Goal: Information Seeking & Learning: Learn about a topic

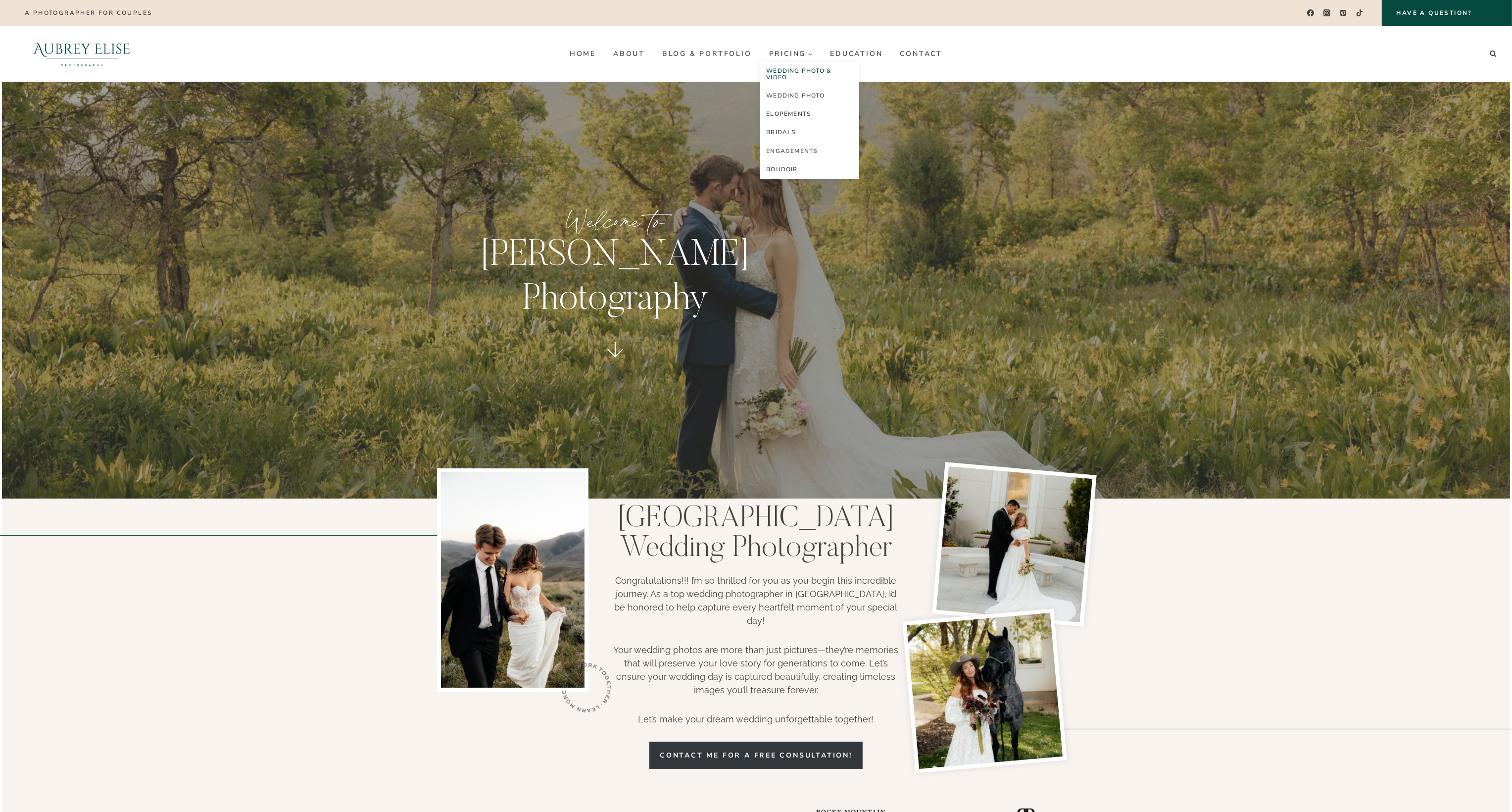
click at [793, 72] on link "Wedding Photo & Video" at bounding box center [809, 74] width 99 height 25
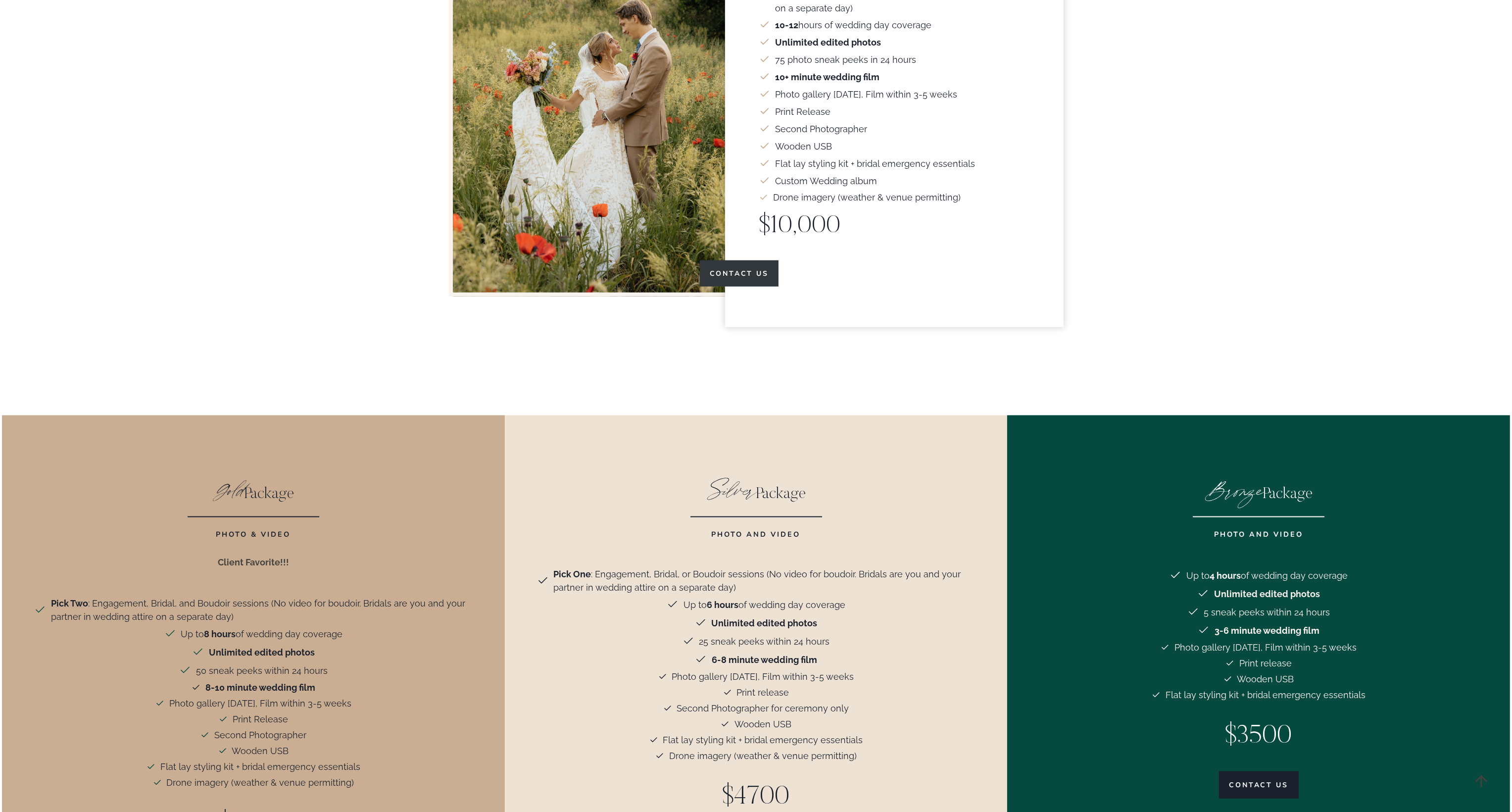
scroll to position [2525, 0]
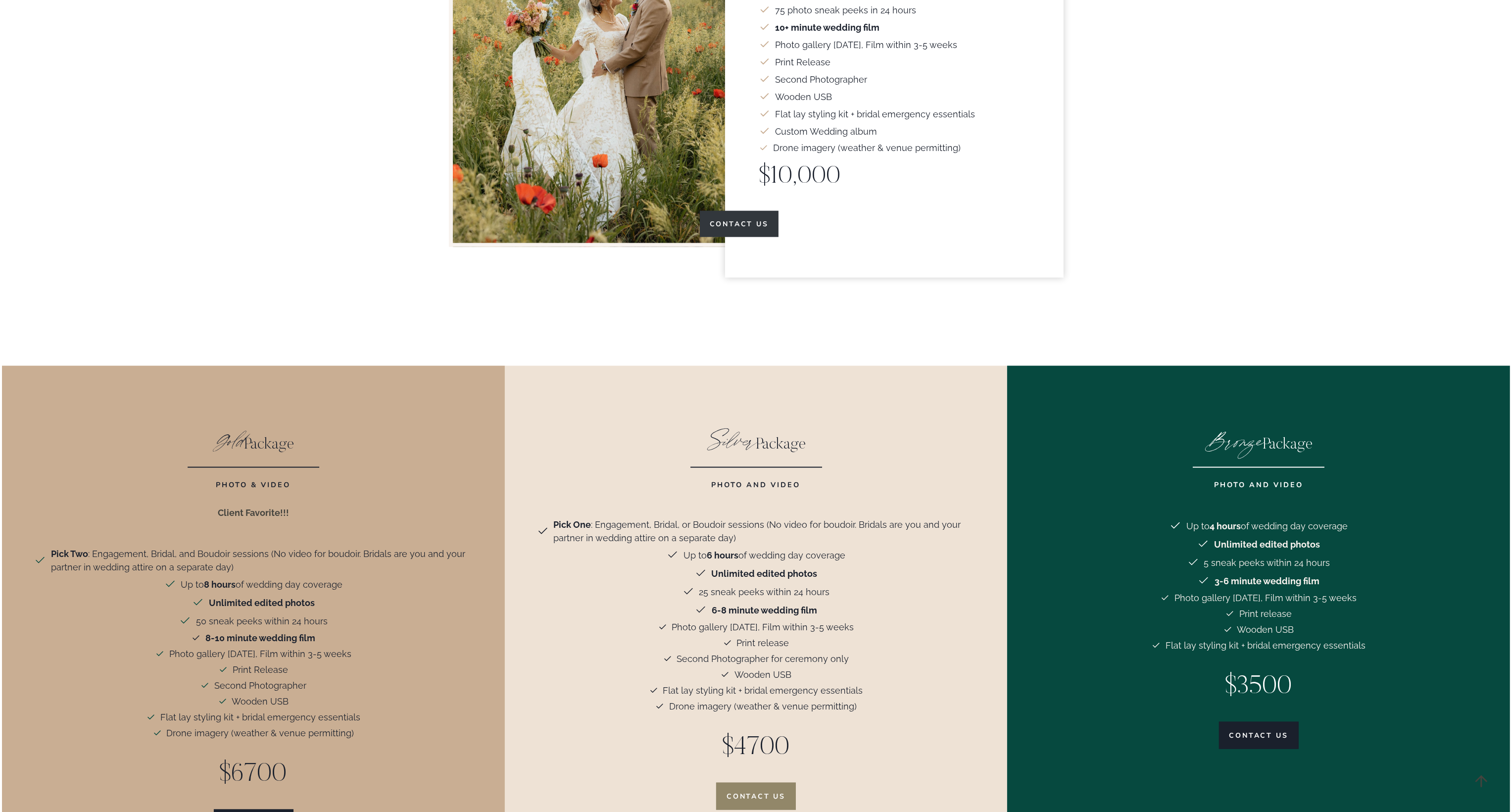
click at [1087, 680] on div "Bronze Package Photo and Video Up to 4 hours of wedding day coverage Unlimited …" at bounding box center [1258, 630] width 503 height 529
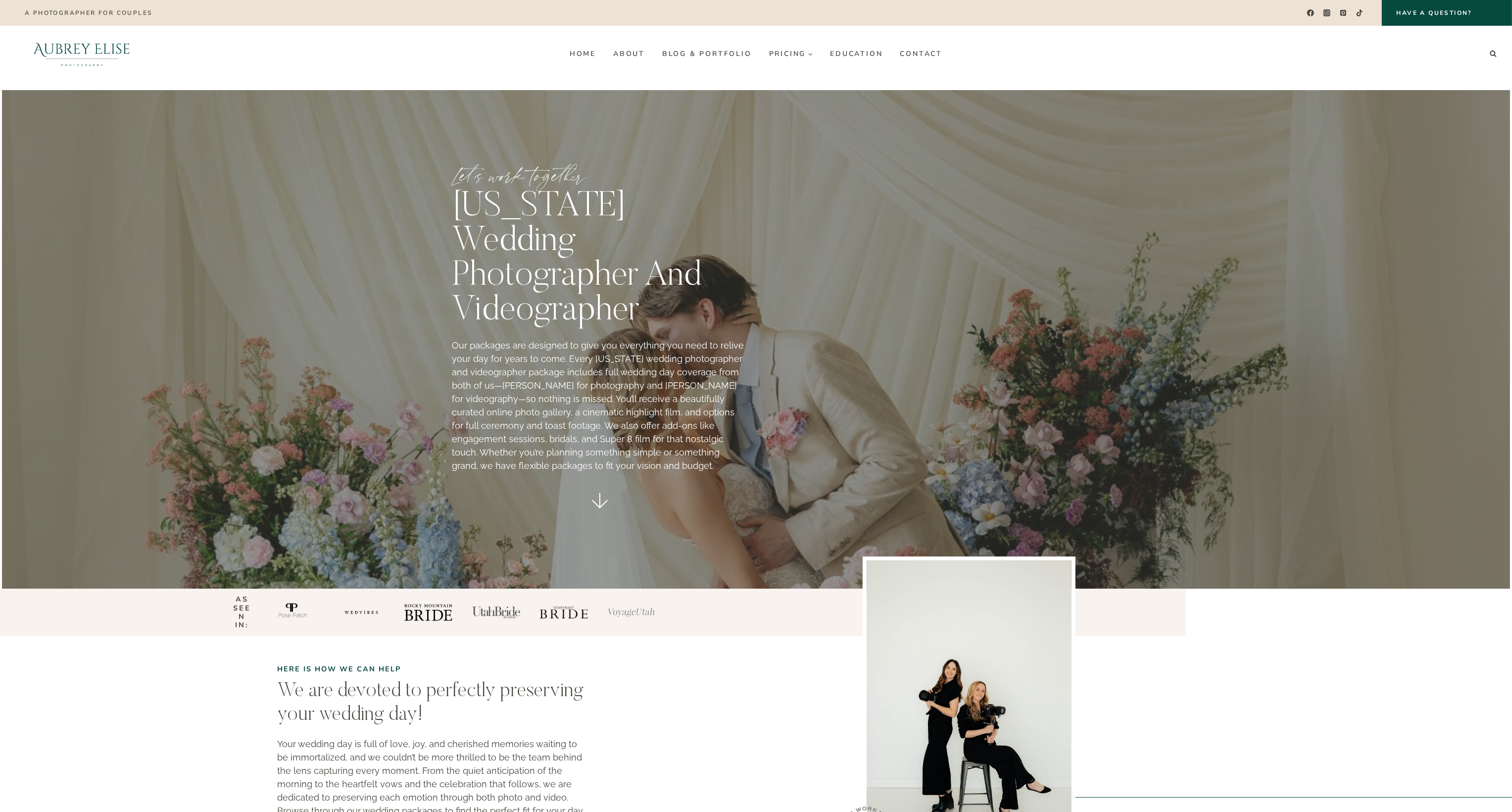
scroll to position [0, 0]
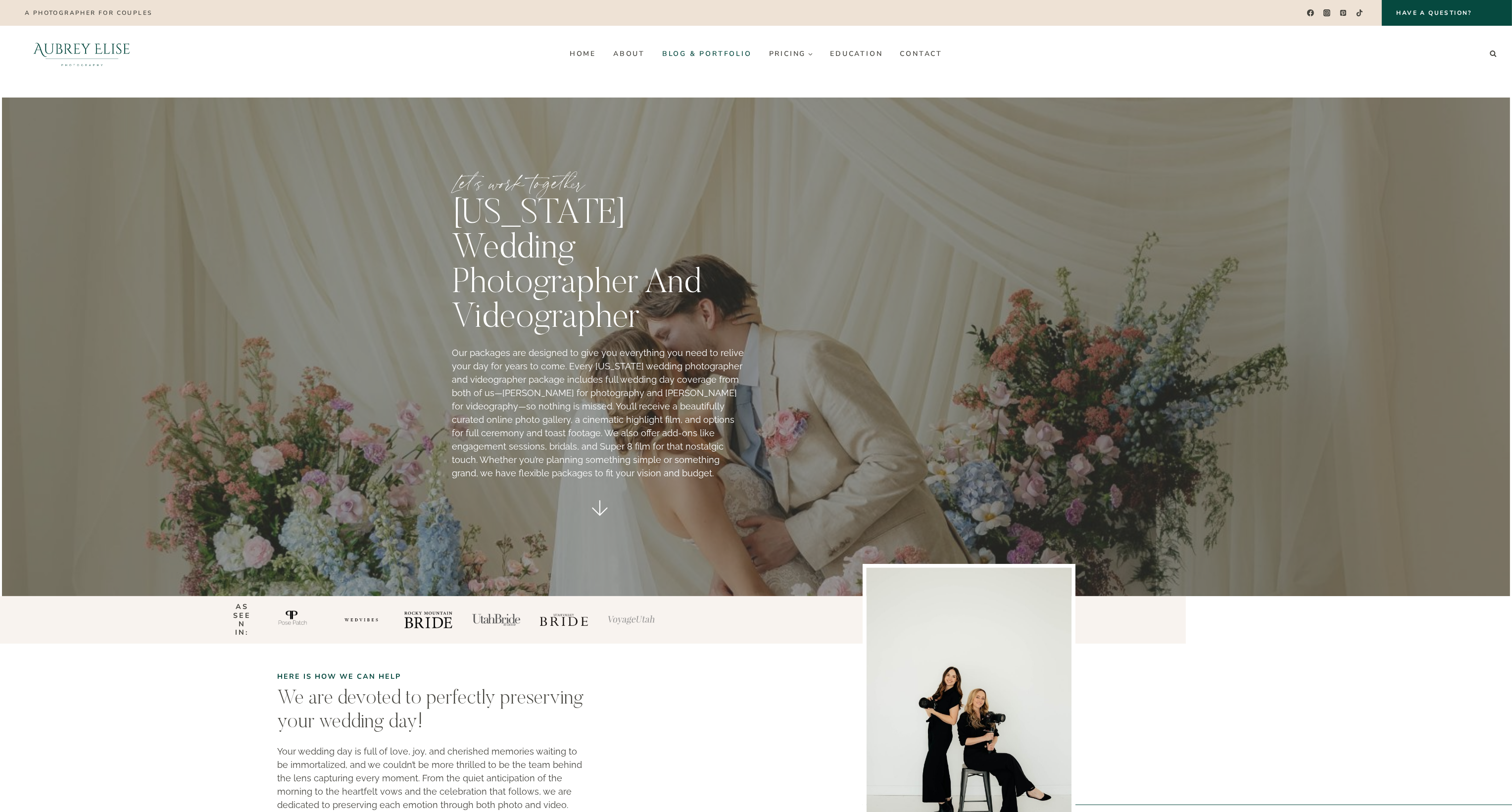
click at [702, 51] on link "Blog & Portfolio" at bounding box center [707, 53] width 107 height 16
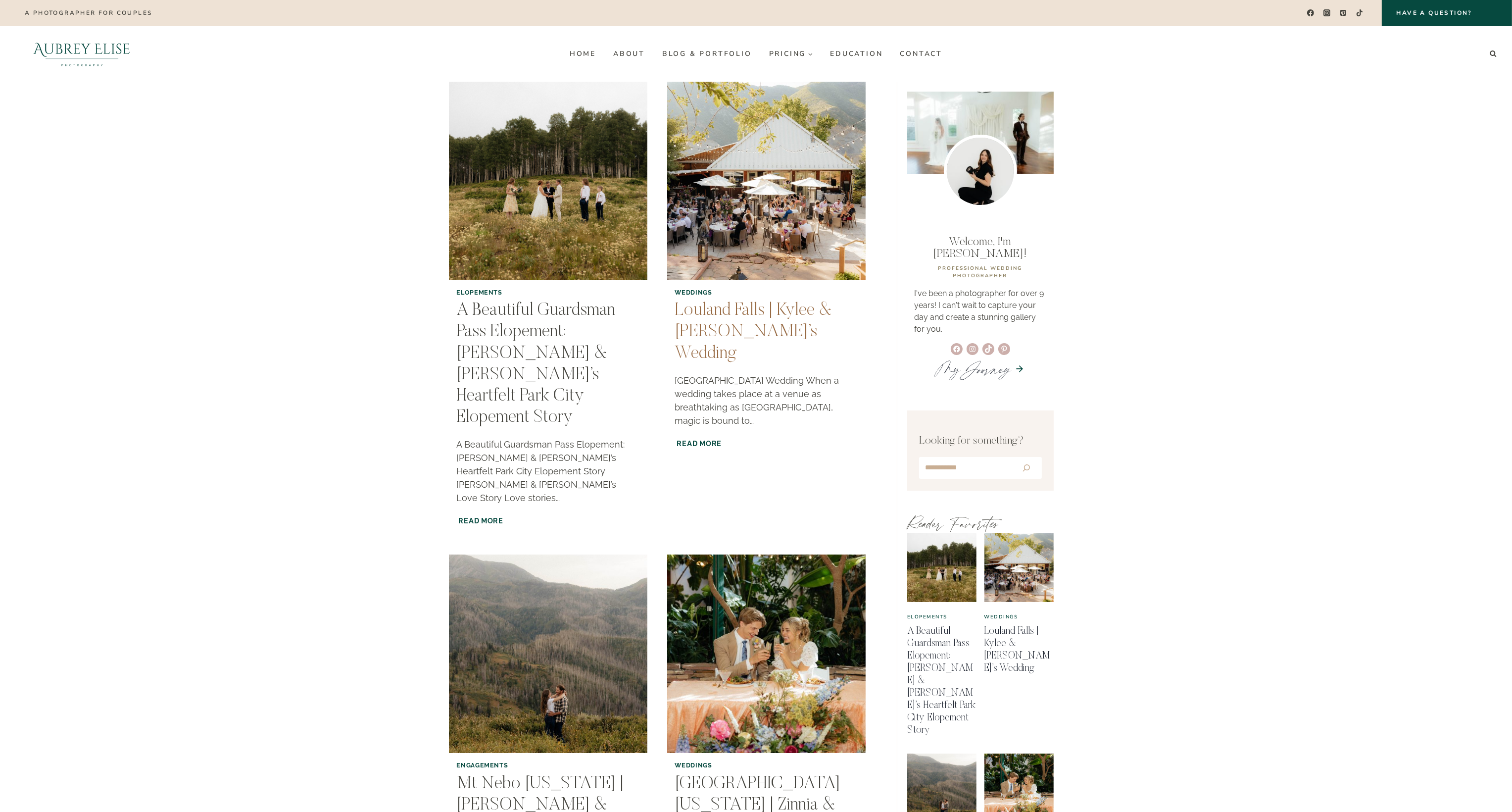
click at [738, 309] on link "Louland Falls | Kylee & Dax’s Wedding" at bounding box center [754, 332] width 157 height 60
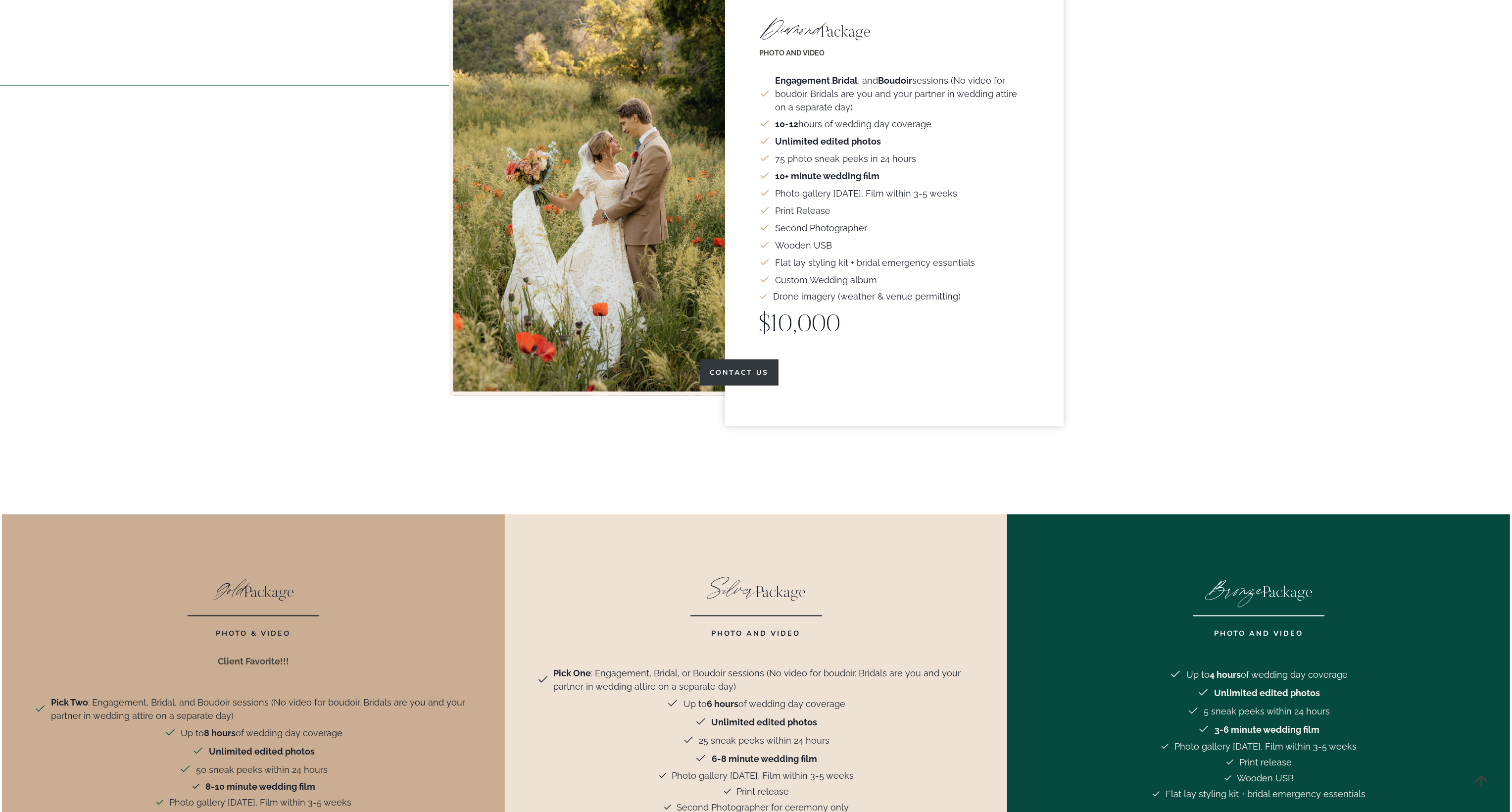
scroll to position [2673, 0]
